Goal: Task Accomplishment & Management: Use online tool/utility

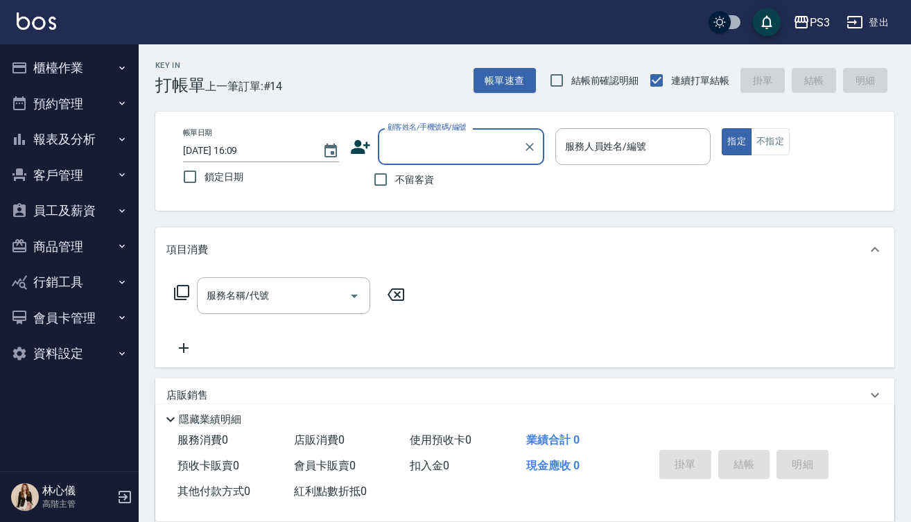
click at [74, 137] on button "報表及分析" at bounding box center [70, 139] width 128 height 36
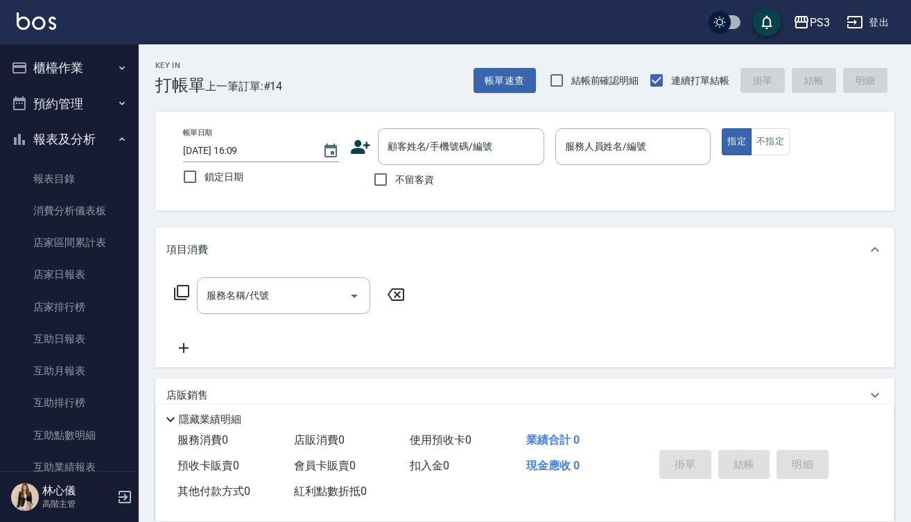
click at [98, 69] on button "櫃檯作業" at bounding box center [70, 68] width 128 height 36
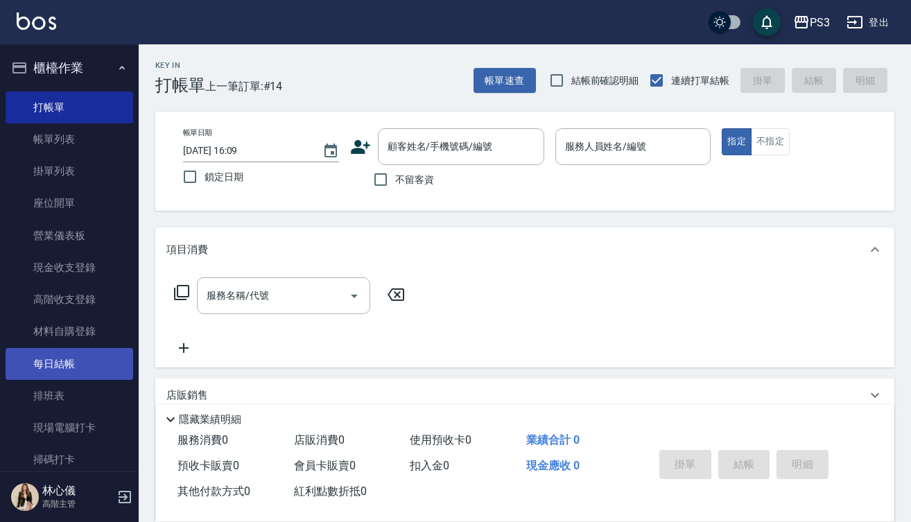
click at [83, 363] on link "每日結帳" at bounding box center [70, 364] width 128 height 32
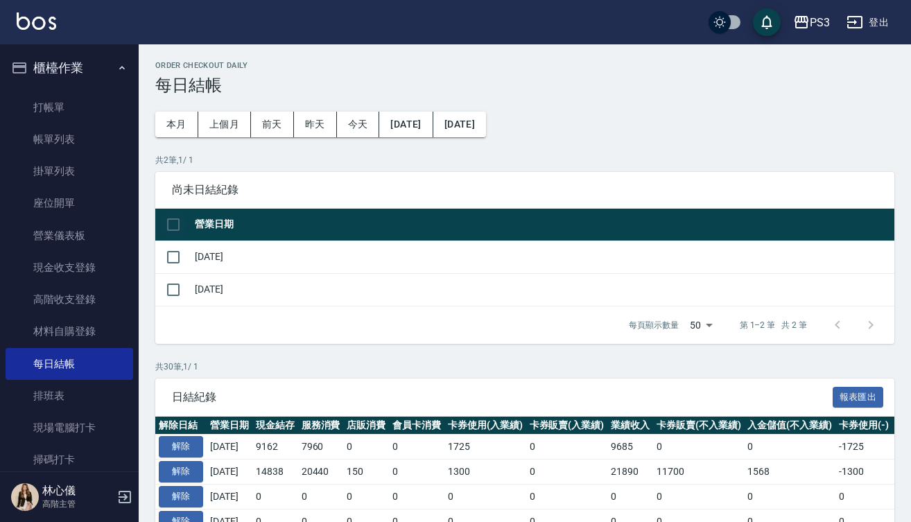
click at [180, 225] on input "checkbox" at bounding box center [173, 224] width 29 height 29
checkbox input "true"
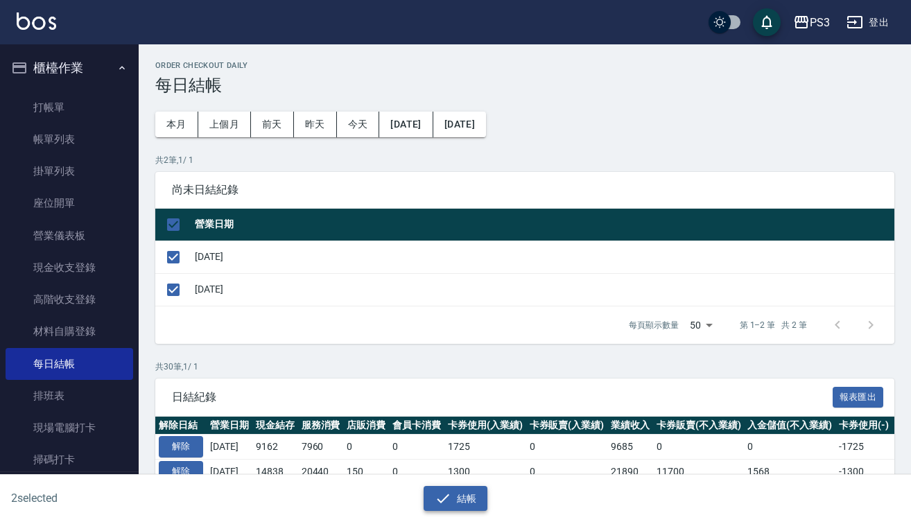
click at [465, 497] on button "結帳" at bounding box center [456, 499] width 65 height 26
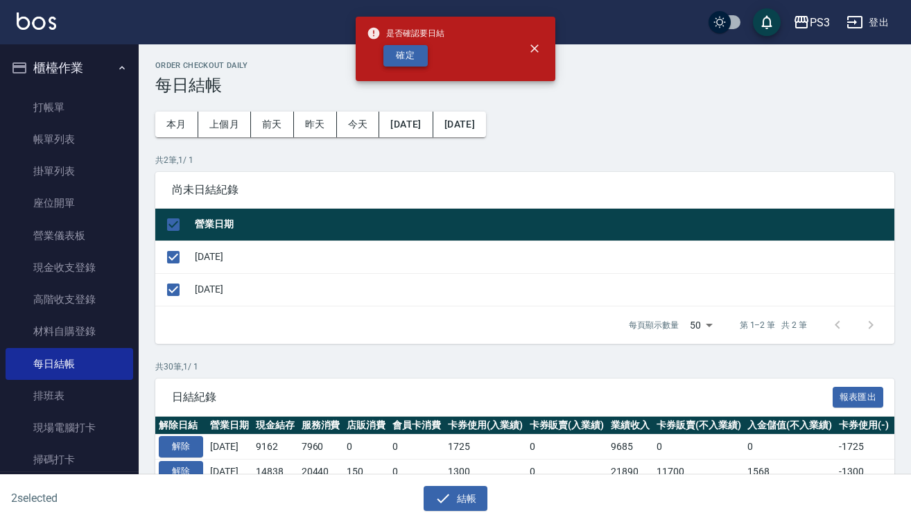
click at [420, 60] on button "確定" at bounding box center [406, 56] width 44 height 22
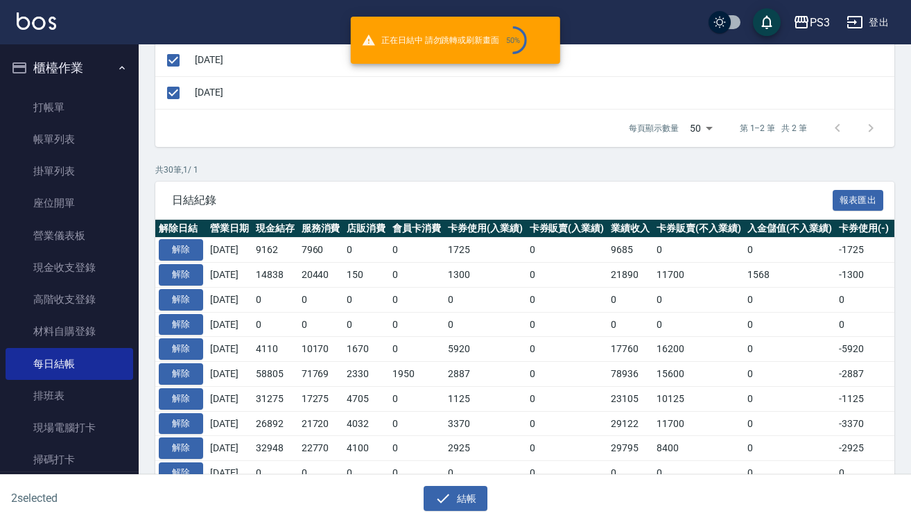
scroll to position [289, 0]
checkbox input "false"
